Goal: Obtain resource: Obtain resource

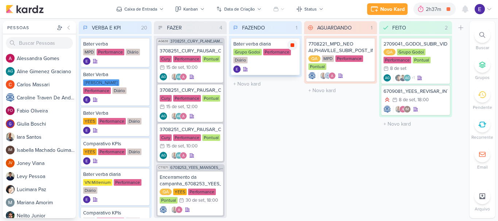
click at [292, 44] on icon at bounding box center [292, 45] width 4 height 4
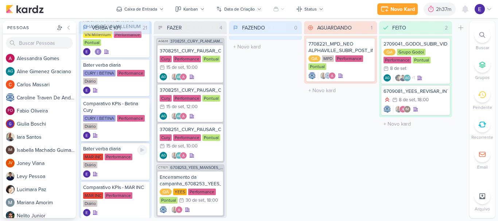
scroll to position [549, 0]
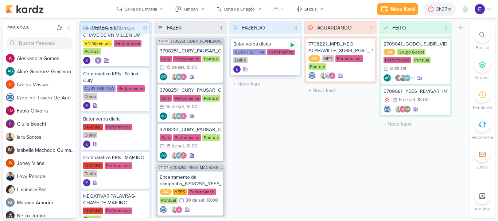
click at [291, 45] on icon at bounding box center [292, 45] width 4 height 4
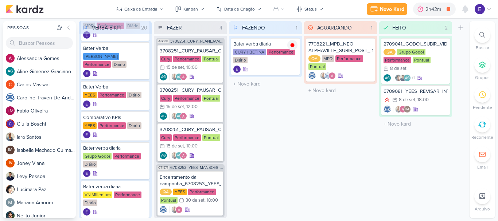
scroll to position [0, 0]
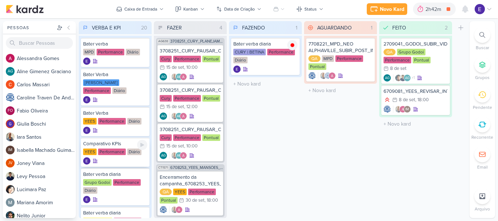
click at [117, 157] on div "Comparativo KPIs [GEOGRAPHIC_DATA] Performance Diário" at bounding box center [115, 152] width 69 height 29
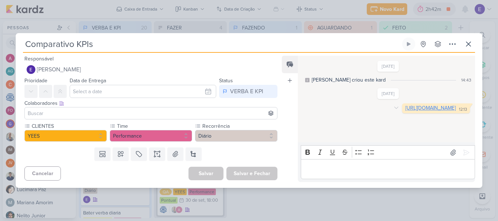
click at [405, 107] on link "[URL][DOMAIN_NAME]" at bounding box center [430, 108] width 50 height 6
click at [466, 49] on button at bounding box center [468, 44] width 13 height 13
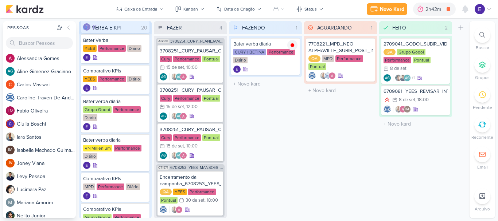
scroll to position [109, 0]
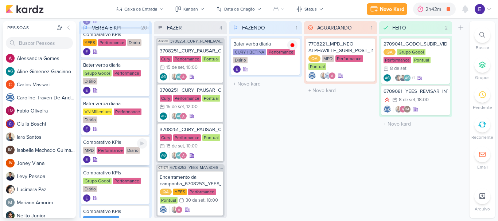
click at [115, 148] on div "Performance" at bounding box center [111, 150] width 28 height 7
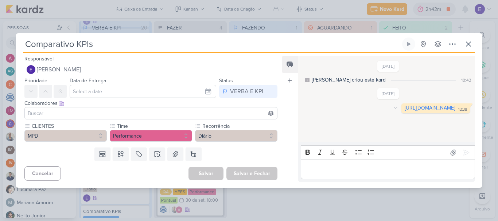
click at [404, 111] on link "[URL][DOMAIN_NAME]" at bounding box center [429, 108] width 50 height 6
click at [467, 47] on icon at bounding box center [468, 44] width 9 height 9
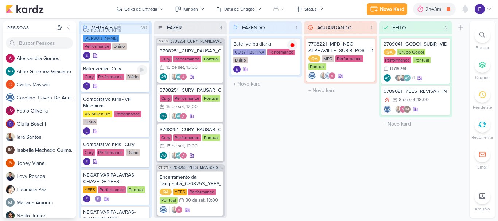
scroll to position [292, 0]
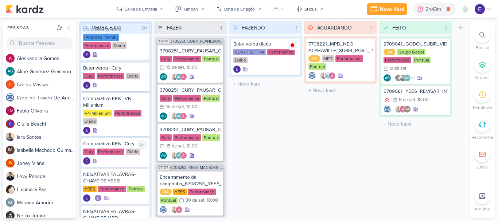
click at [120, 155] on div "Performance" at bounding box center [111, 152] width 28 height 7
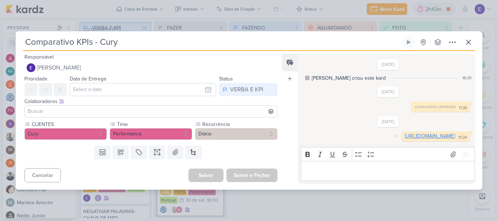
click at [404, 137] on link "[URL][DOMAIN_NAME]" at bounding box center [429, 136] width 50 height 6
click at [467, 38] on icon at bounding box center [468, 42] width 9 height 9
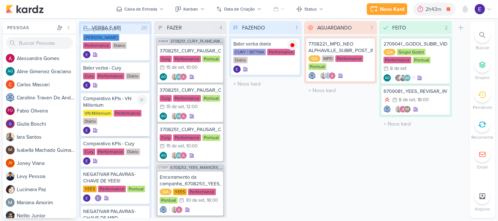
click at [116, 119] on div "VN Millenium Performance Diário" at bounding box center [115, 117] width 64 height 15
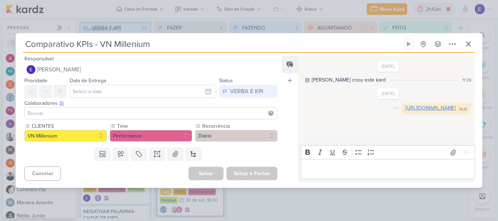
click at [405, 109] on link "[URL][DOMAIN_NAME]" at bounding box center [430, 108] width 50 height 6
click at [469, 46] on icon at bounding box center [468, 44] width 9 height 9
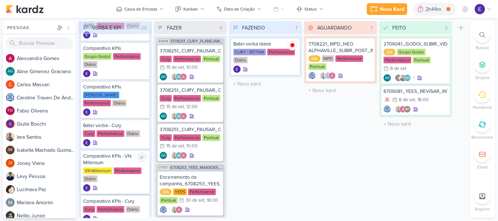
scroll to position [219, 0]
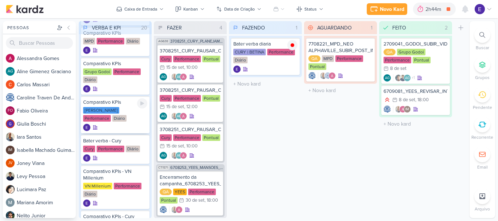
click at [119, 115] on div "[PERSON_NAME] Performance Diário" at bounding box center [115, 114] width 64 height 15
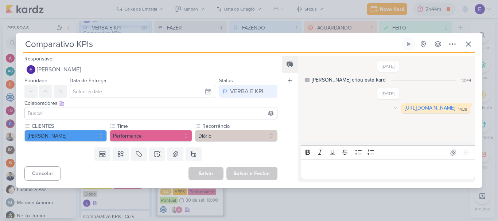
click at [404, 111] on link "[URL][DOMAIN_NAME]" at bounding box center [429, 108] width 50 height 6
click at [465, 48] on icon at bounding box center [468, 44] width 9 height 9
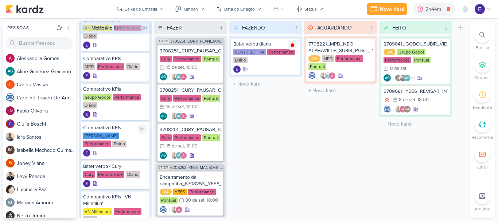
scroll to position [182, 0]
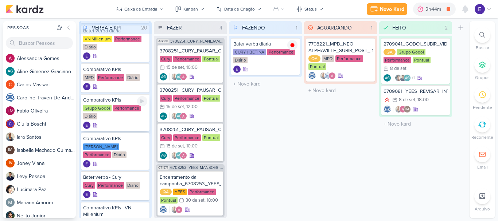
click at [111, 123] on div at bounding box center [115, 125] width 64 height 7
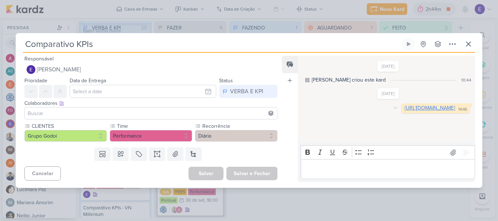
click at [404, 111] on link "[URL][DOMAIN_NAME]" at bounding box center [429, 108] width 50 height 6
click at [470, 46] on icon at bounding box center [468, 44] width 4 height 4
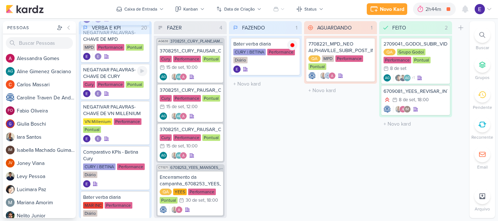
scroll to position [583, 0]
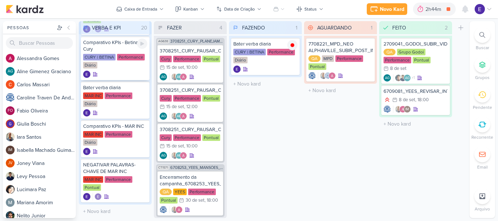
click at [128, 64] on div "CURY | BETINA Performance Diário" at bounding box center [115, 61] width 64 height 15
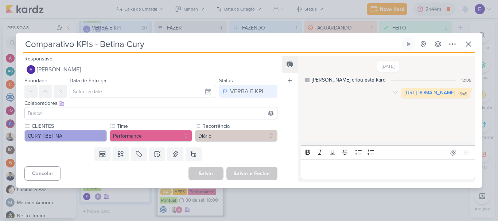
click at [404, 96] on link "[URL][DOMAIN_NAME]" at bounding box center [429, 93] width 50 height 6
click at [465, 46] on icon at bounding box center [468, 44] width 9 height 9
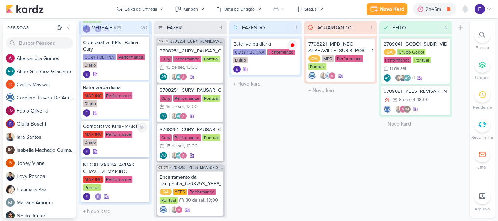
click at [133, 148] on div at bounding box center [115, 151] width 64 height 7
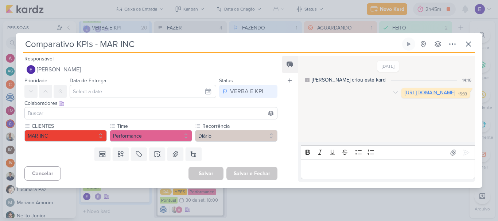
click at [404, 96] on link "[URL][DOMAIN_NAME]" at bounding box center [429, 93] width 50 height 6
click at [465, 45] on icon at bounding box center [468, 44] width 9 height 9
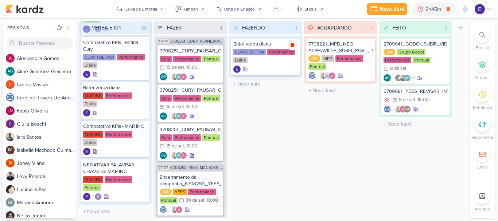
click at [292, 44] on icon at bounding box center [292, 45] width 4 height 4
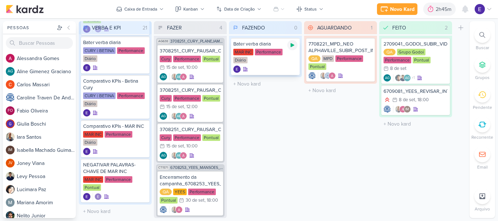
click at [292, 44] on icon at bounding box center [292, 45] width 4 height 4
click at [290, 45] on icon at bounding box center [292, 45] width 4 height 4
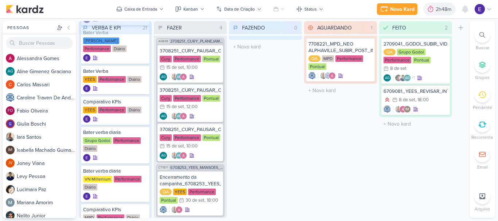
scroll to position [0, 0]
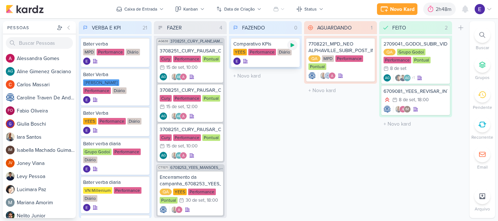
click at [294, 43] on icon at bounding box center [292, 45] width 6 height 6
click at [277, 58] on div at bounding box center [265, 61] width 64 height 7
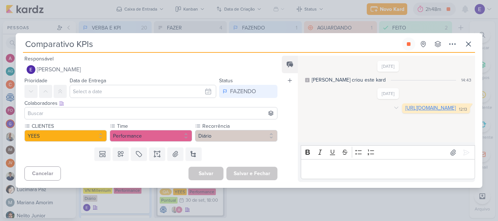
click at [405, 111] on link "[URL][DOMAIN_NAME]" at bounding box center [430, 108] width 50 height 6
